Goal: Task Accomplishment & Management: Use online tool/utility

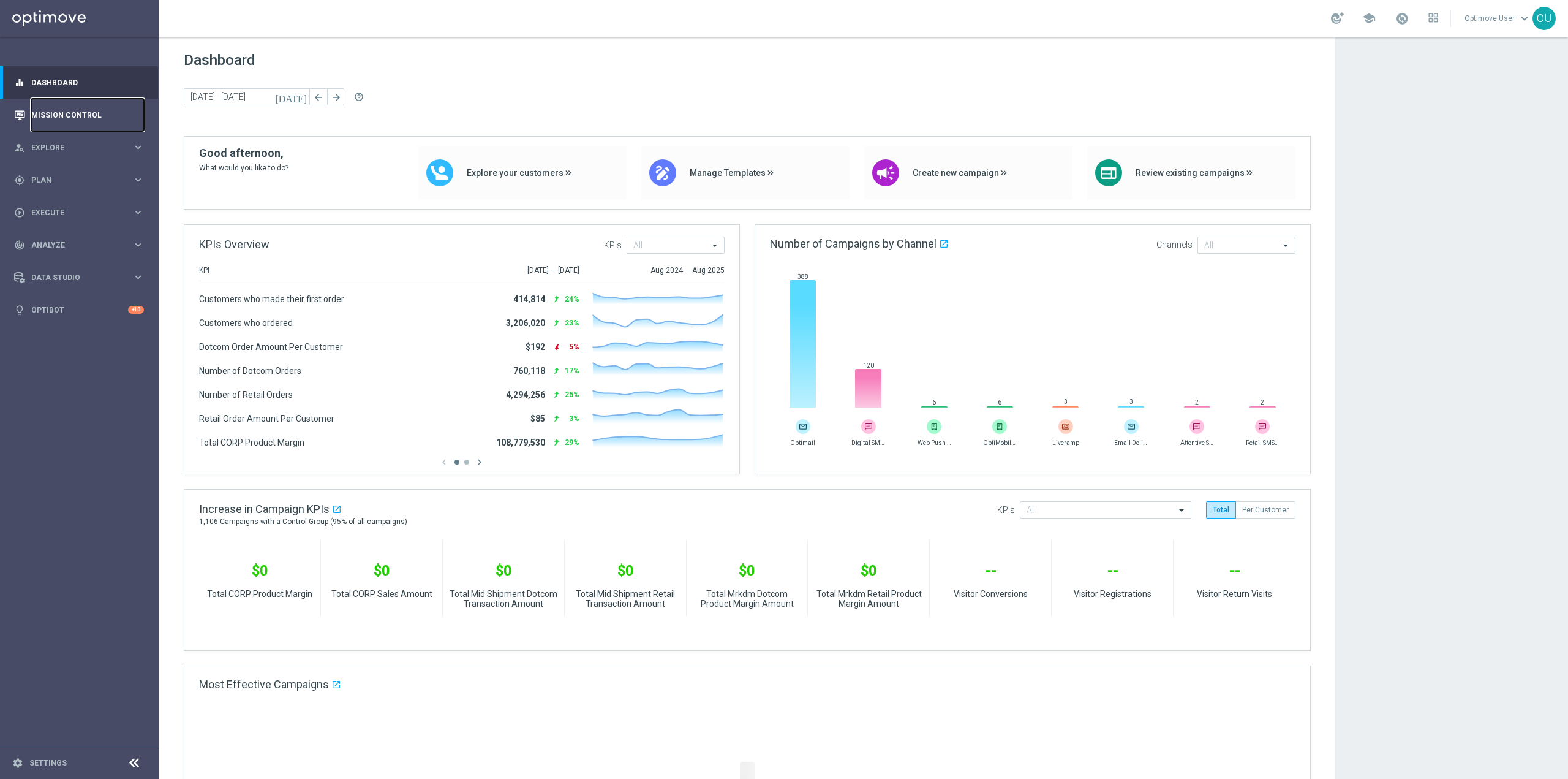
click at [75, 107] on link "Mission Control" at bounding box center [87, 114] width 113 height 33
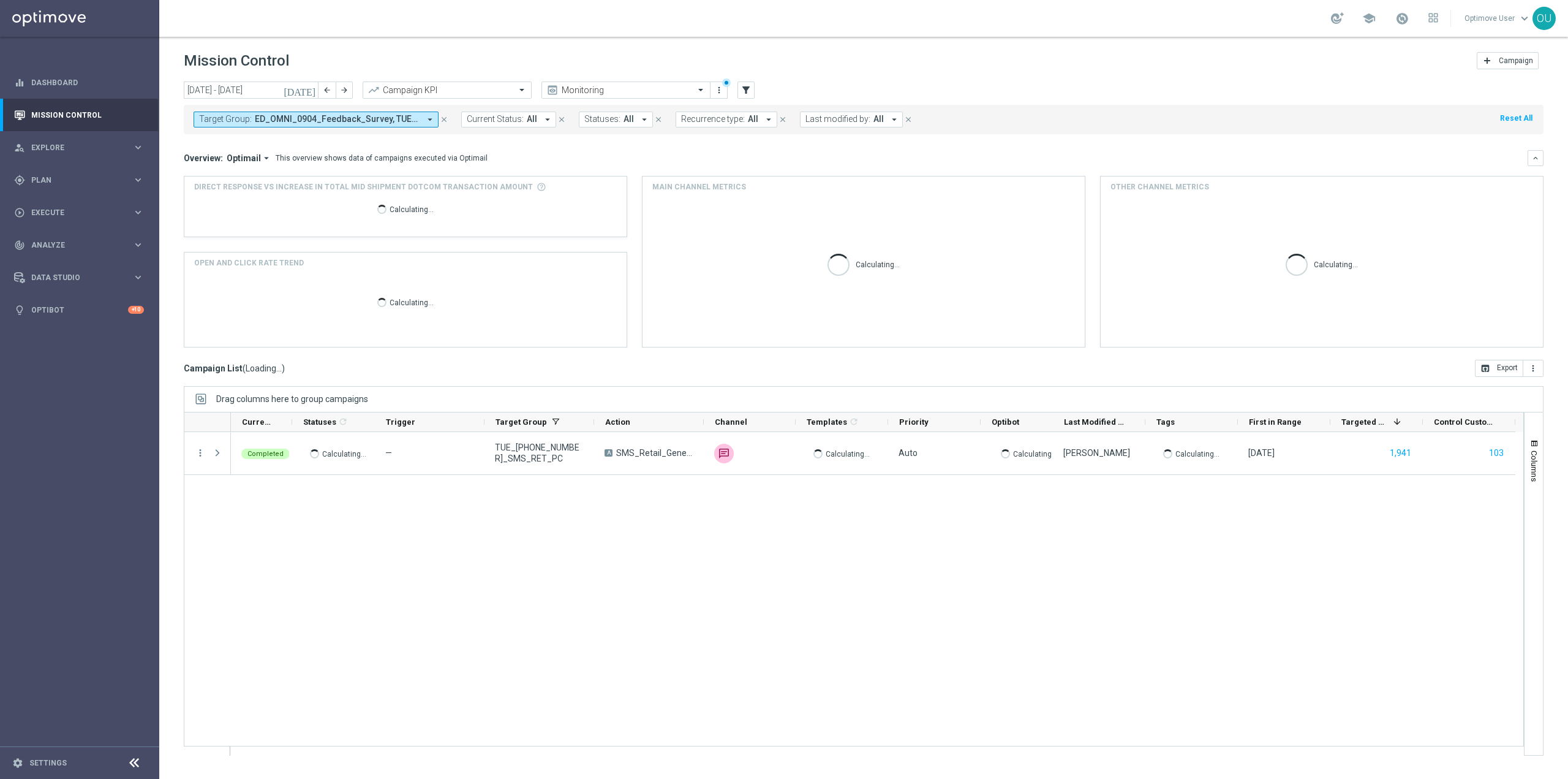
click at [287, 120] on span "ED_OMNI_0904_Feedback_Survey, TUE_[PHONE_NUMBER]_SMS_RET_PC" at bounding box center [337, 119] width 165 height 11
click at [289, 123] on span "ED_OMNI_0904_Feedback_Survey, TUE_[PHONE_NUMBER]_SMS_RET_PC" at bounding box center [337, 119] width 165 height 11
click at [256, 200] on label "20250910_PUSH_IOS _L2_Print_Banners" at bounding box center [277, 202] width 132 height 8
type input "20250910_PUSH_IOS _L2_Print_Banners"
click at [574, 141] on mini-dashboard "Overview: Optimail arrow_drop_down This overview shows data of campaigns execut…" at bounding box center [863, 247] width 1359 height 225
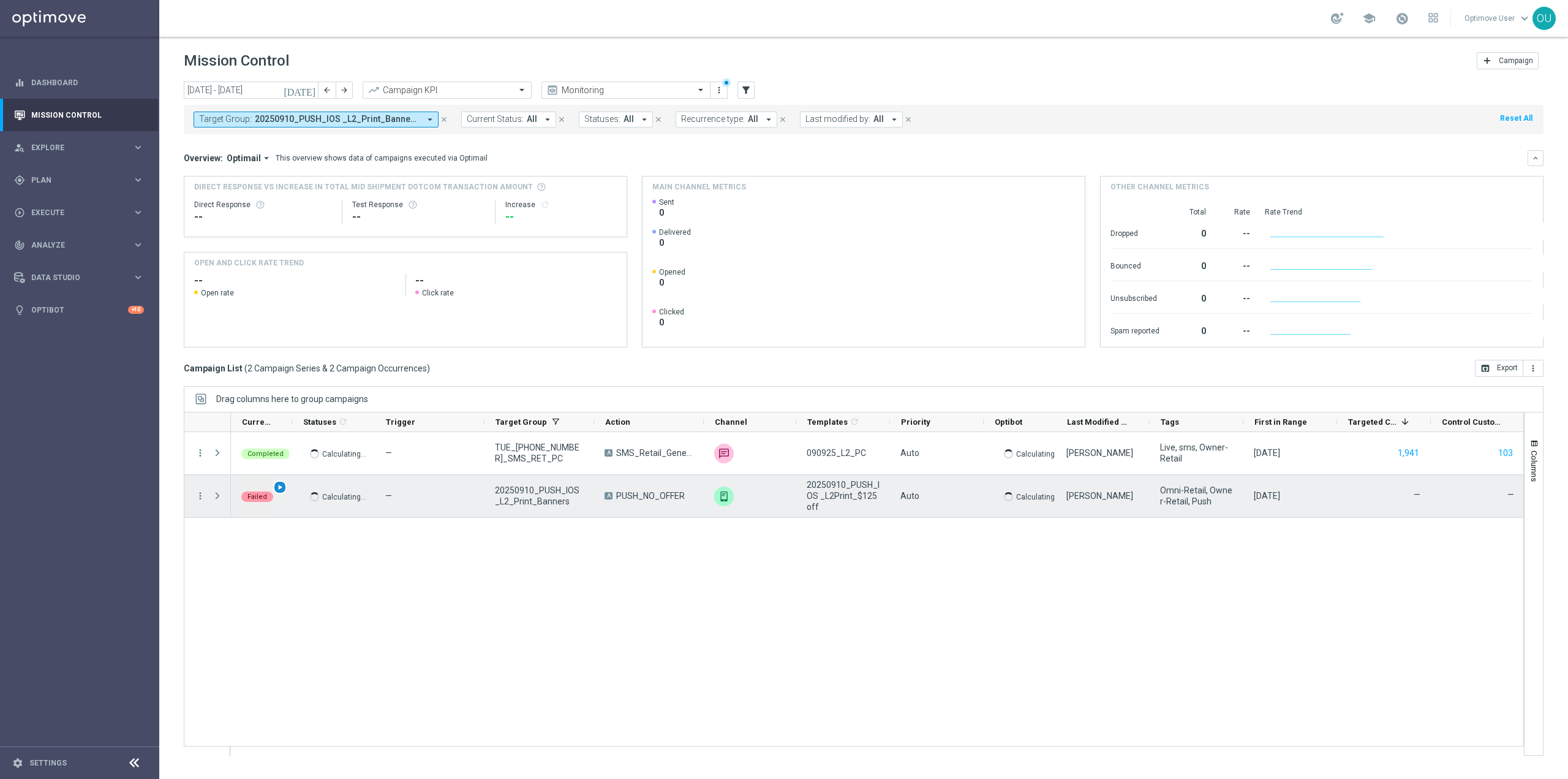
click at [279, 486] on span "play_arrow" at bounding box center [280, 486] width 8 height 8
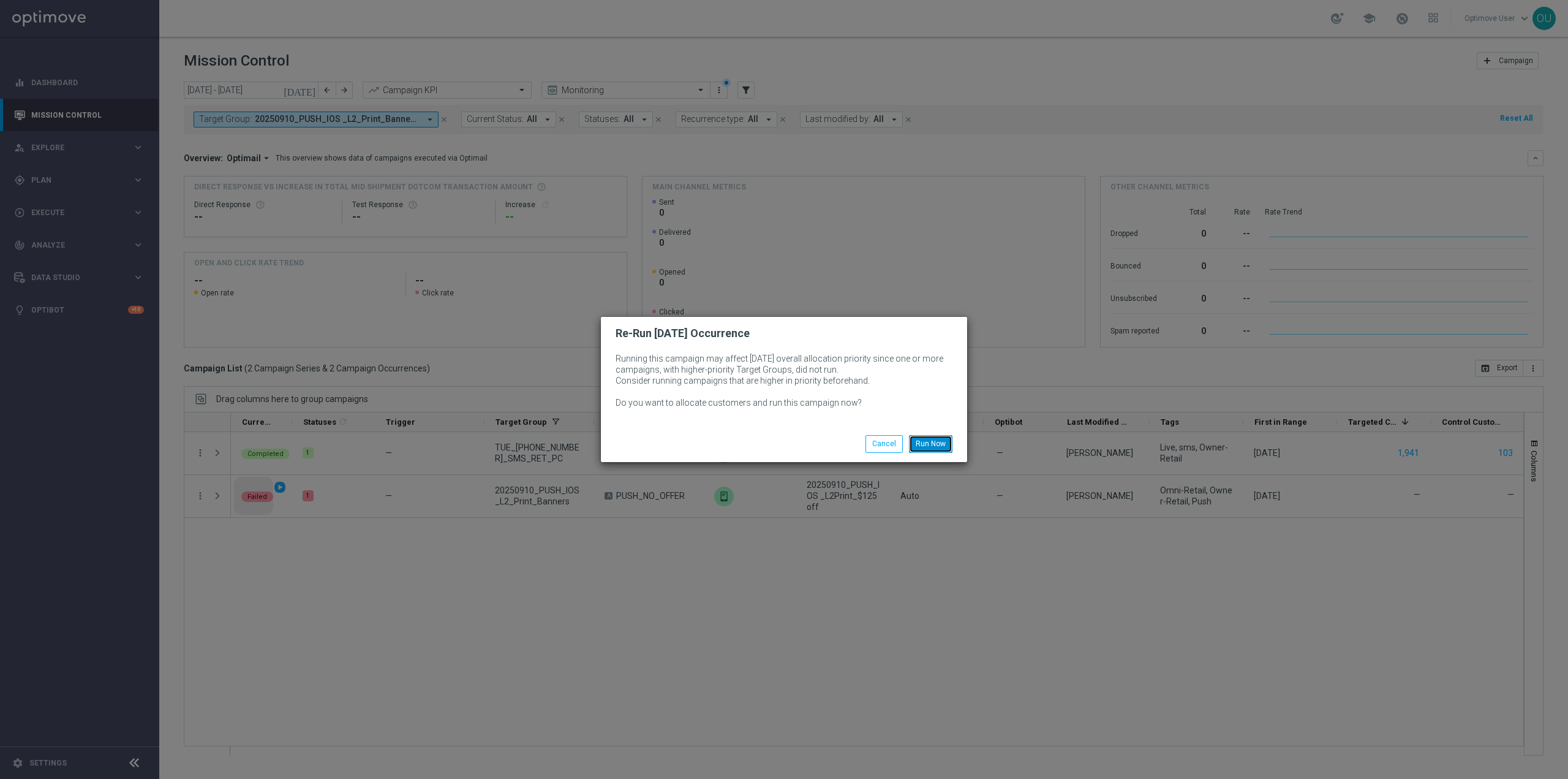
click at [923, 441] on button "Run Now" at bounding box center [931, 443] width 44 height 17
